Goal: Task Accomplishment & Management: Manage account settings

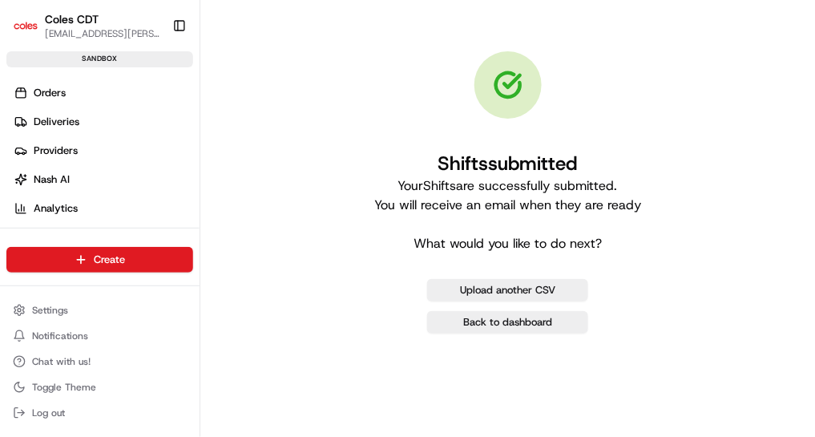
scroll to position [128, 0]
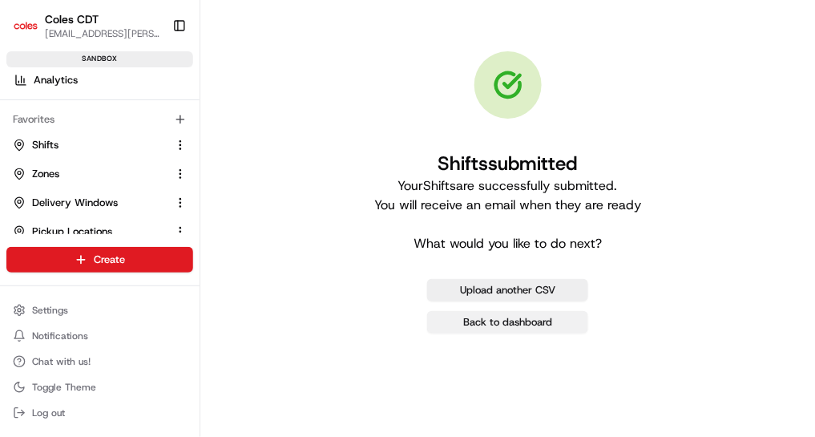
click at [454, 322] on link "Back to dashboard" at bounding box center [507, 322] width 161 height 22
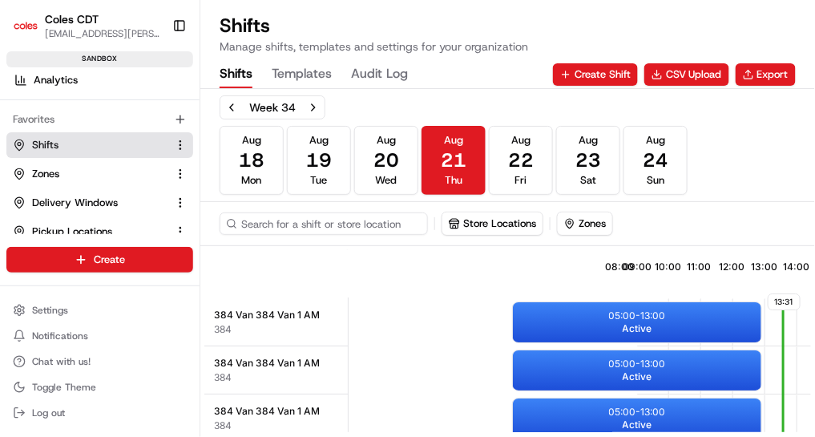
scroll to position [0, 315]
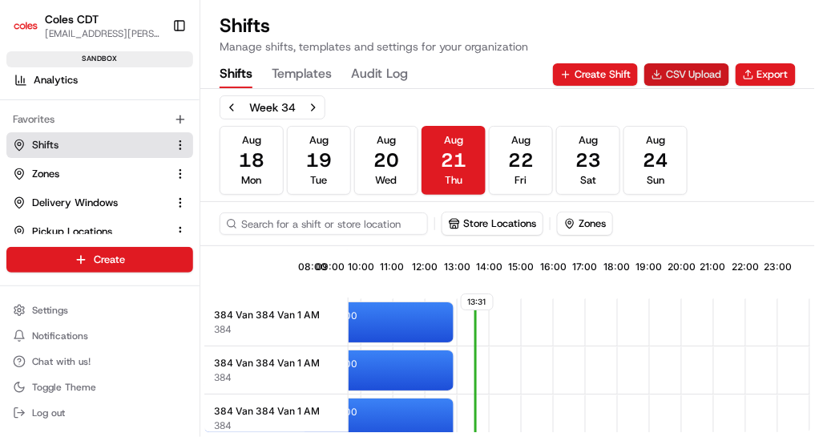
click at [712, 78] on button "CSV Upload" at bounding box center [686, 74] width 85 height 22
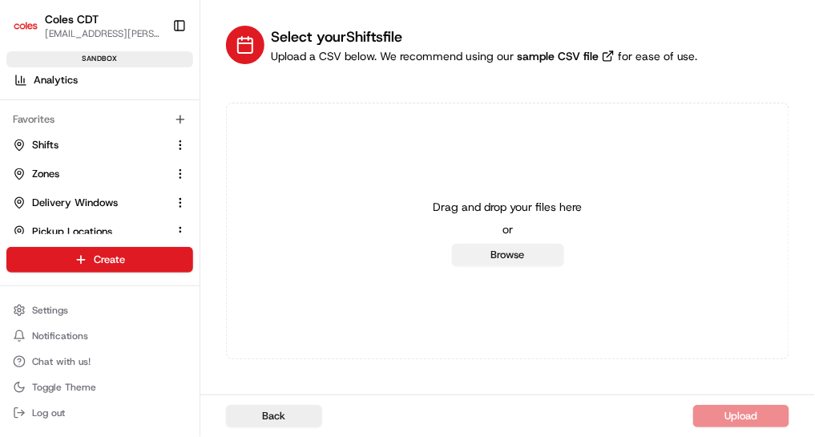
click at [507, 259] on button "Browse" at bounding box center [508, 255] width 112 height 22
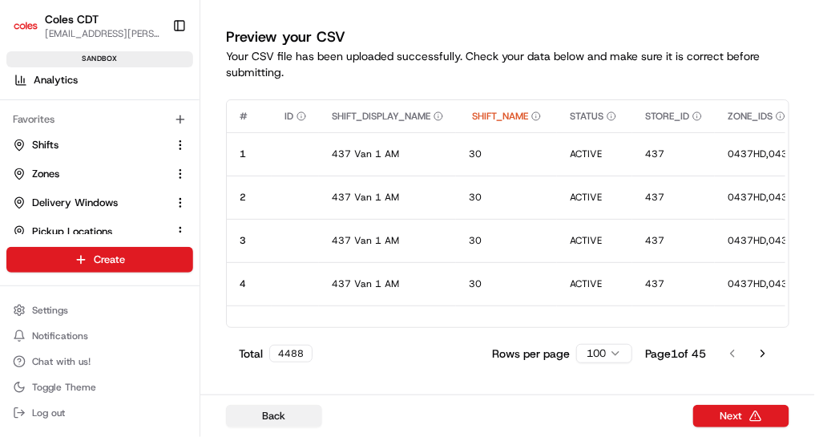
click at [290, 414] on button "Back" at bounding box center [274, 416] width 96 height 22
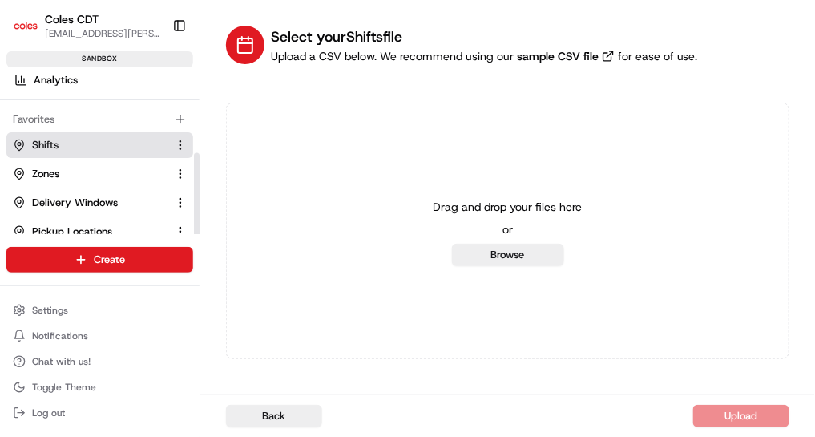
click at [94, 142] on link "Shifts" at bounding box center [90, 145] width 155 height 14
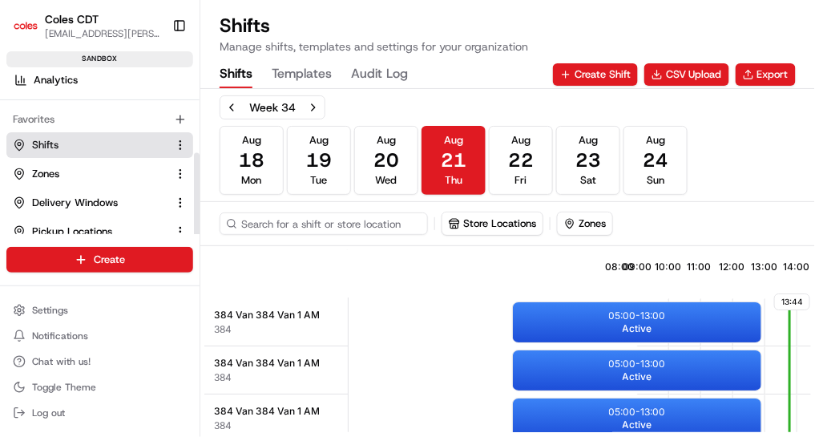
scroll to position [0, 315]
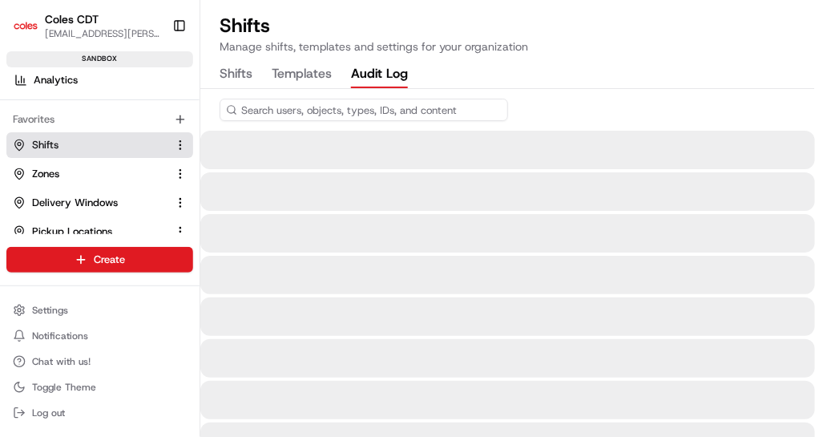
click at [373, 77] on Log "Audit Log" at bounding box center [379, 74] width 57 height 27
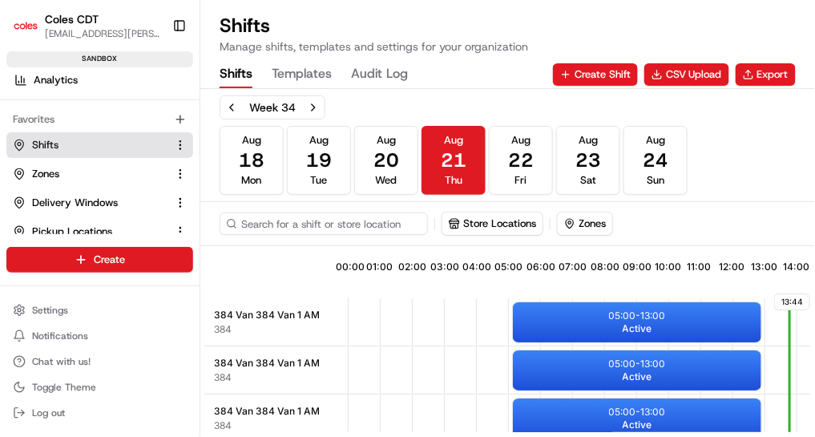
click at [250, 75] on button "Shifts" at bounding box center [236, 74] width 33 height 27
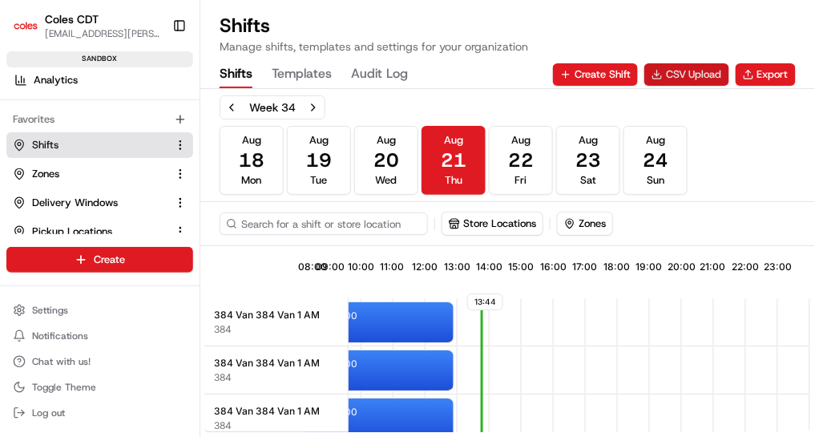
click at [708, 77] on button "CSV Upload" at bounding box center [686, 74] width 85 height 22
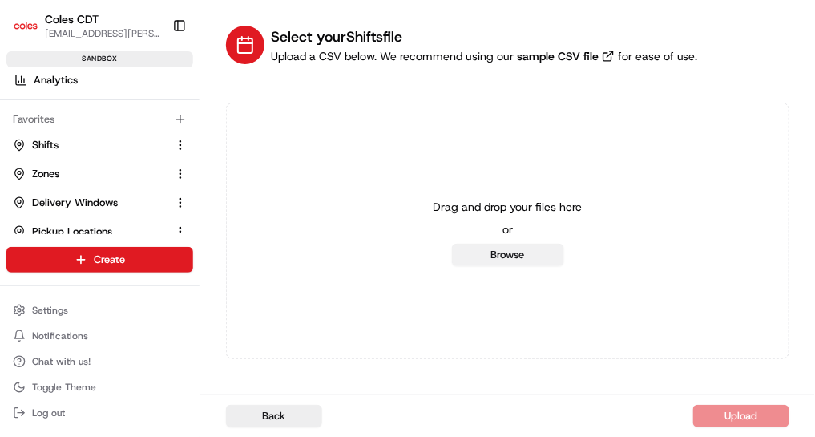
click at [512, 263] on button "Browse" at bounding box center [508, 255] width 112 height 22
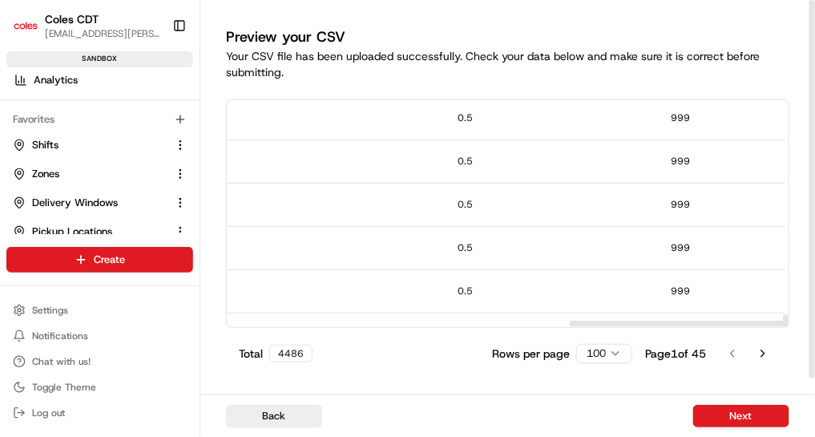
scroll to position [4138, 1395]
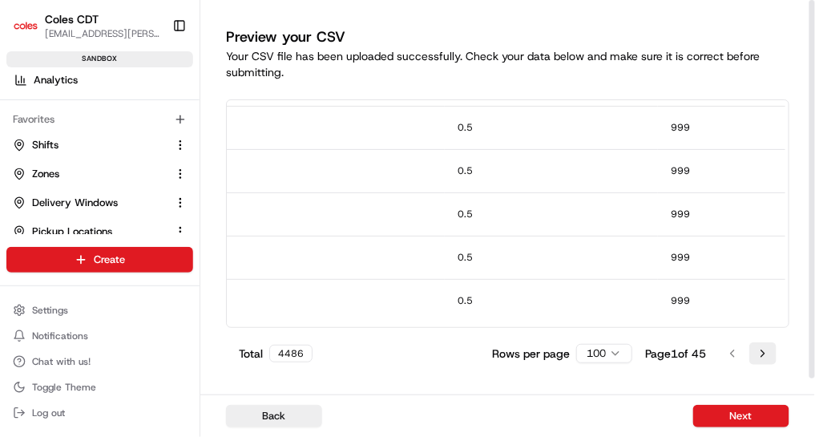
click at [764, 353] on button "Go to next page" at bounding box center [762, 353] width 27 height 22
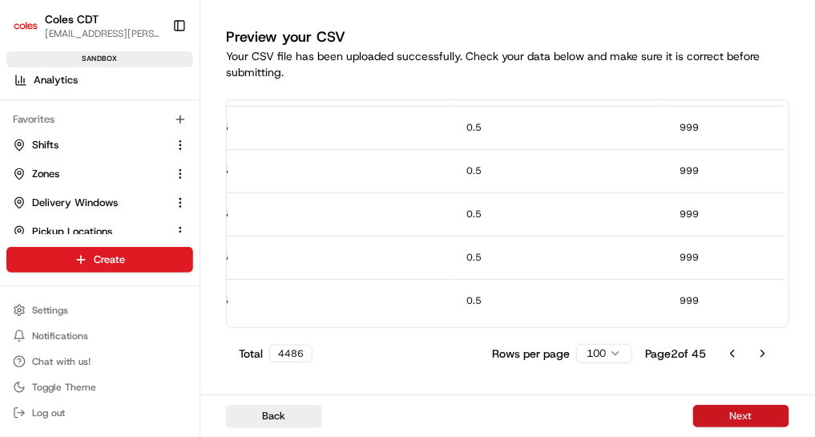
click at [733, 419] on button "Next" at bounding box center [741, 416] width 96 height 22
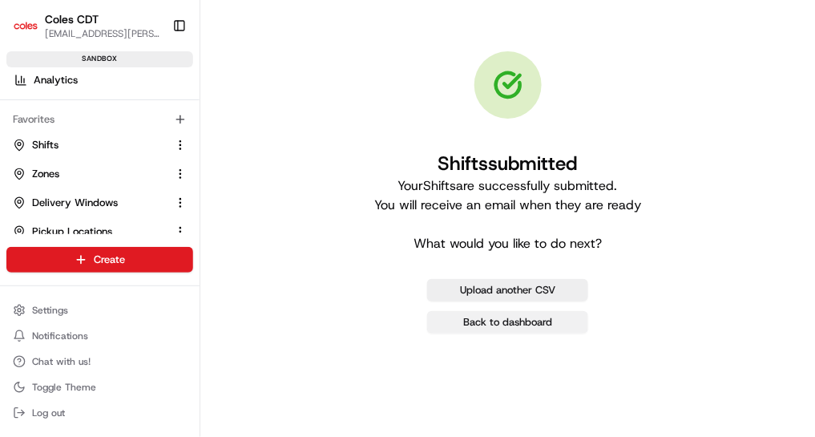
click at [457, 324] on link "Back to dashboard" at bounding box center [507, 322] width 161 height 22
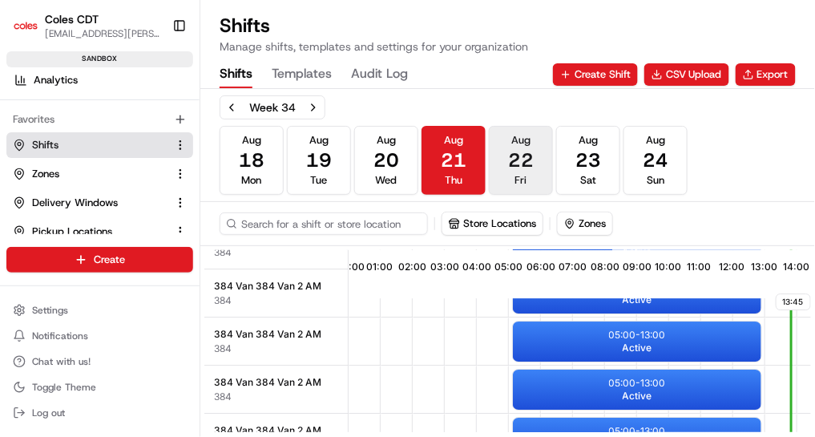
scroll to position [1251, 0]
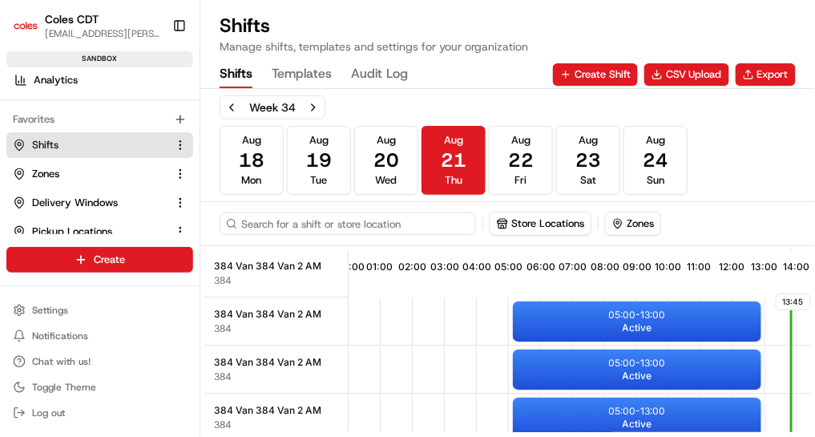
click at [301, 224] on input at bounding box center [348, 223] width 256 height 22
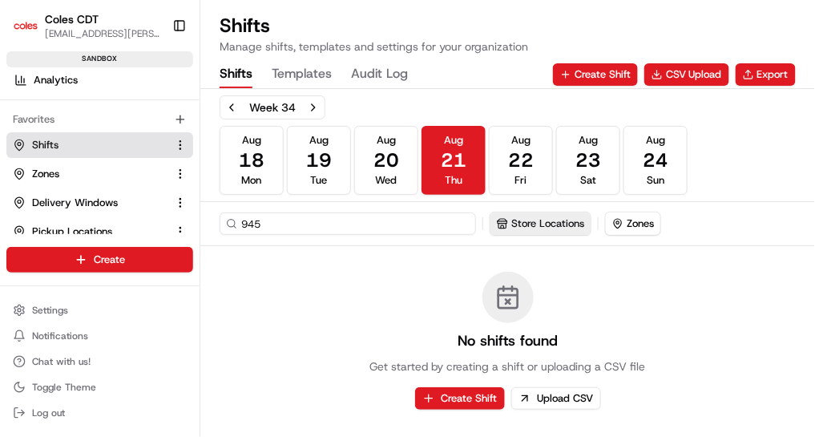
type input "945"
click at [523, 218] on button "Store Locations" at bounding box center [492, 223] width 100 height 22
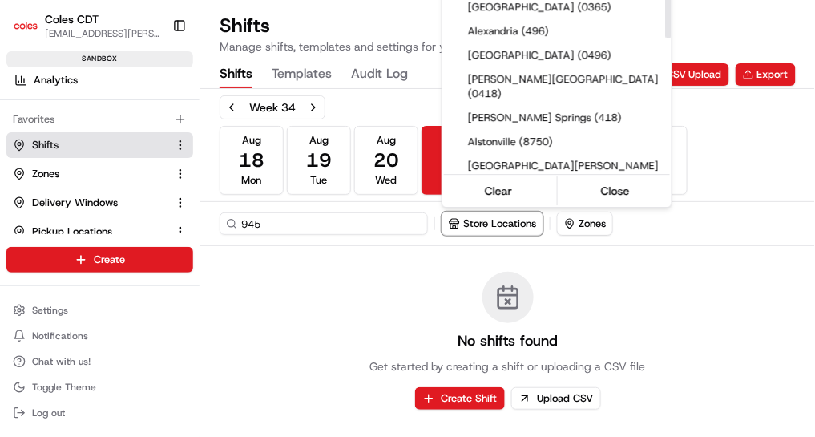
scroll to position [0, 0]
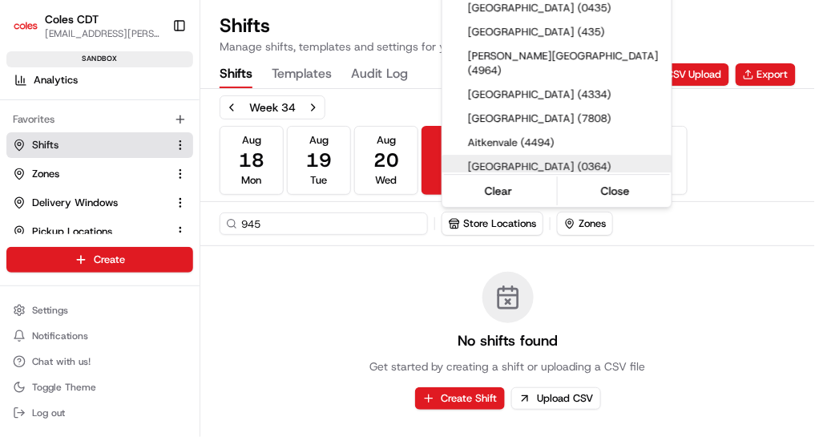
click at [372, 293] on html "Coles CDT [EMAIL_ADDRESS][PERSON_NAME][PERSON_NAME][DOMAIN_NAME] Toggle Sidebar…" at bounding box center [407, 218] width 815 height 437
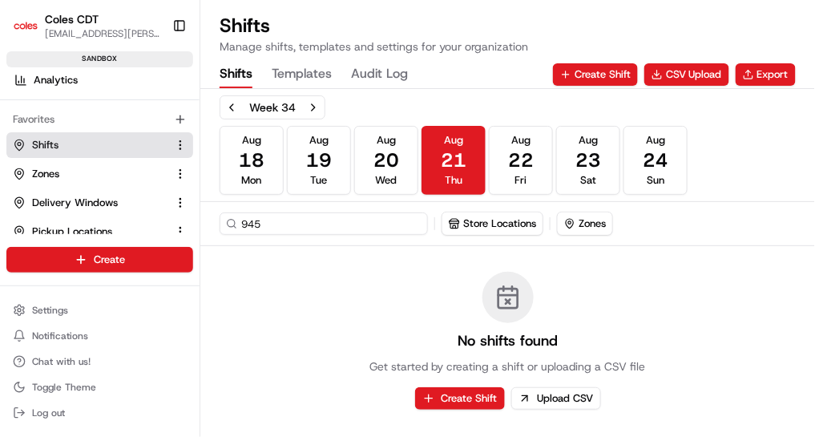
click at [306, 300] on div "No shifts found Get started by creating a shift or uploading a CSV file Create …" at bounding box center [507, 340] width 615 height 189
click at [325, 19] on h1 "Shifts" at bounding box center [374, 26] width 309 height 26
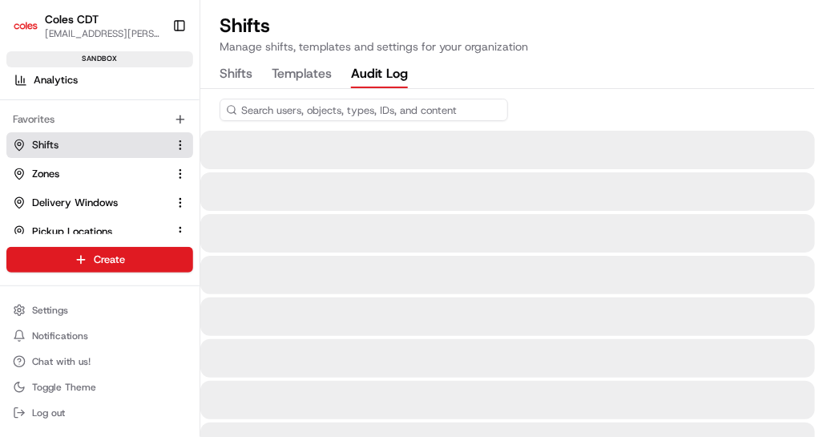
click at [374, 68] on Log "Audit Log" at bounding box center [379, 74] width 57 height 27
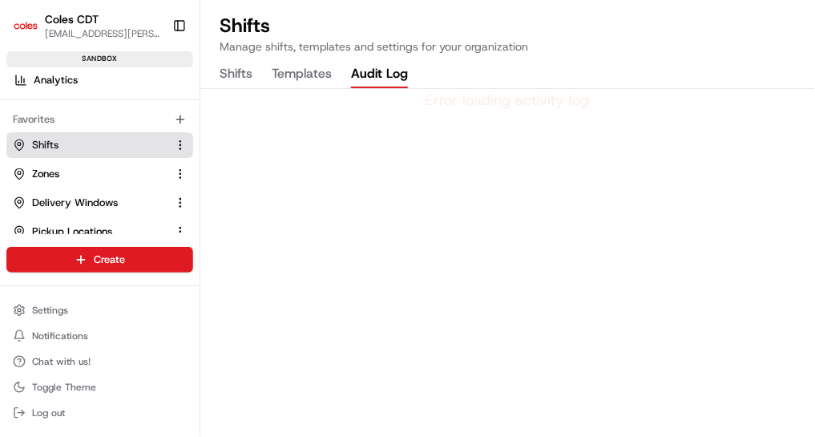
click at [255, 75] on div "Shifts Templates Audit Log" at bounding box center [314, 74] width 188 height 27
click at [242, 75] on button "Shifts" at bounding box center [236, 74] width 33 height 27
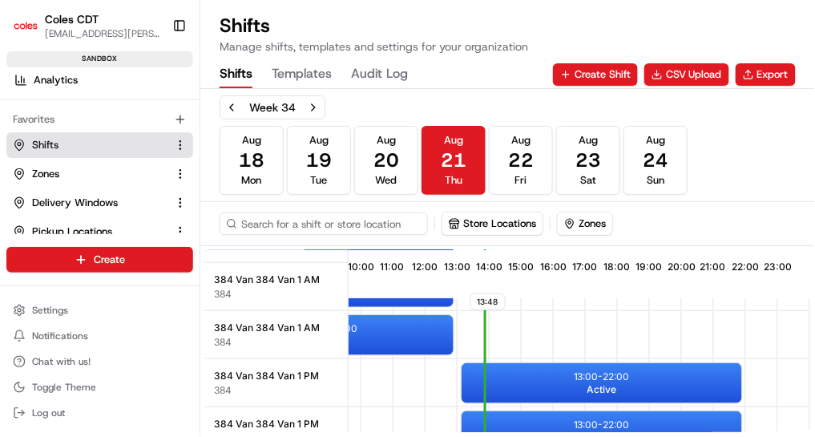
scroll to position [0, 315]
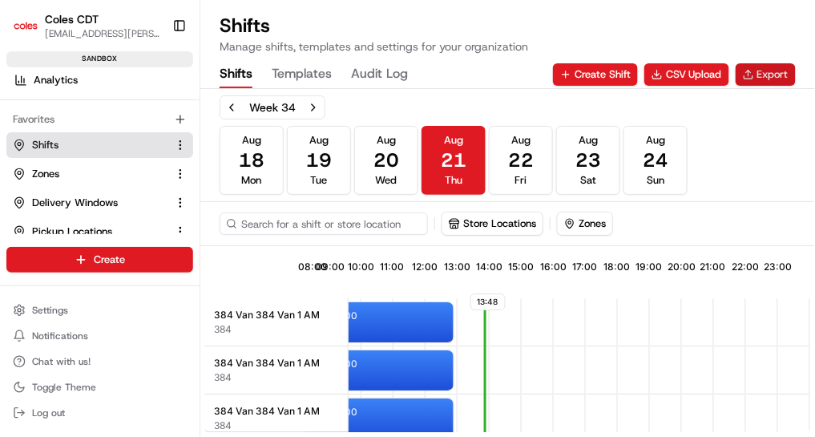
click at [758, 78] on button "Export" at bounding box center [766, 74] width 60 height 22
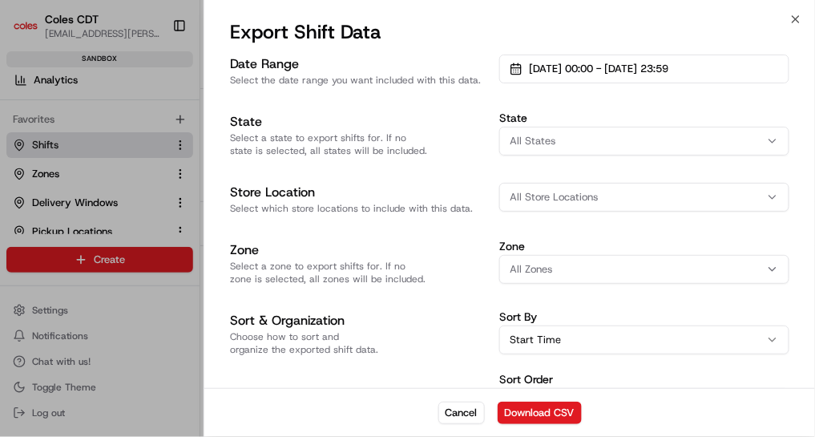
click at [573, 142] on div "All States" at bounding box center [644, 141] width 282 height 14
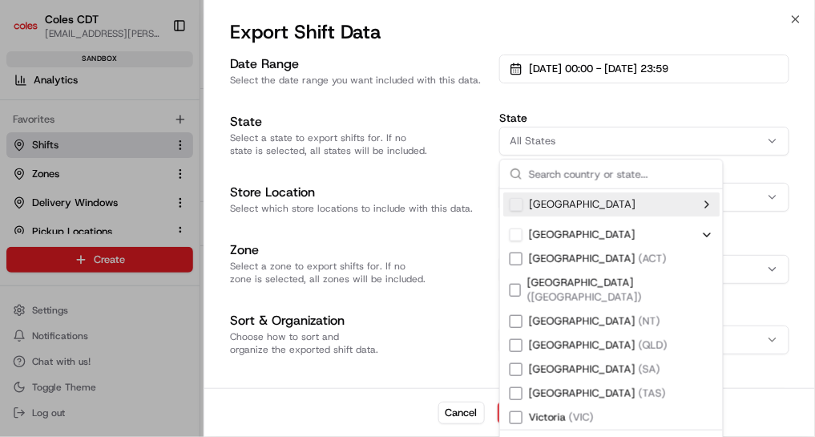
click at [478, 185] on h3 "Store Location" at bounding box center [358, 192] width 256 height 19
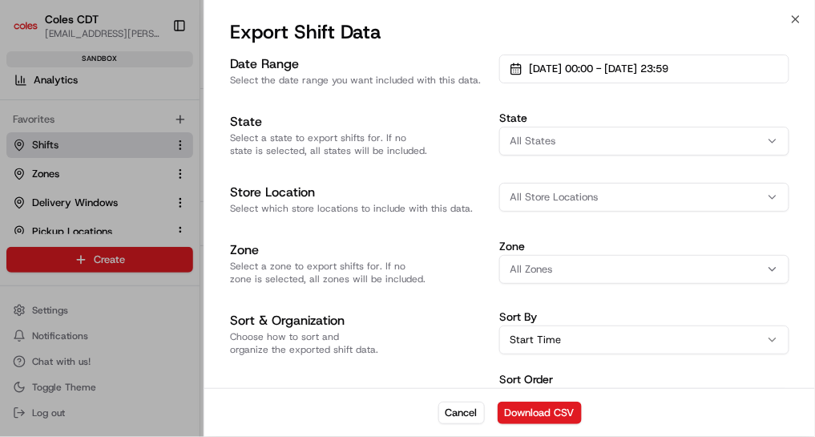
click at [607, 192] on div "All Store Locations" at bounding box center [644, 197] width 282 height 14
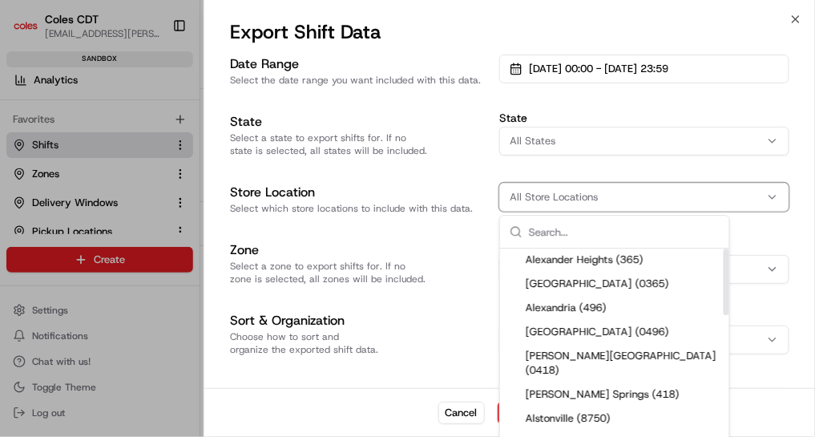
scroll to position [0, 0]
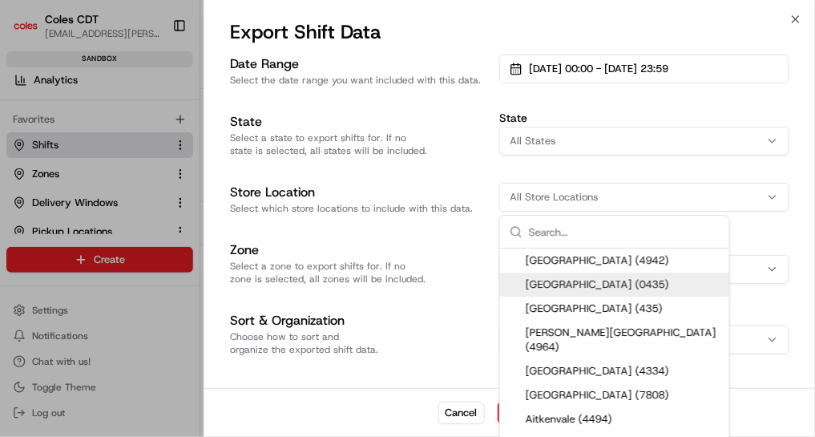
click at [426, 180] on body "Coles CDT [EMAIL_ADDRESS][PERSON_NAME][PERSON_NAME][DOMAIN_NAME] Toggle Sidebar…" at bounding box center [407, 218] width 815 height 437
